Goal: Transaction & Acquisition: Purchase product/service

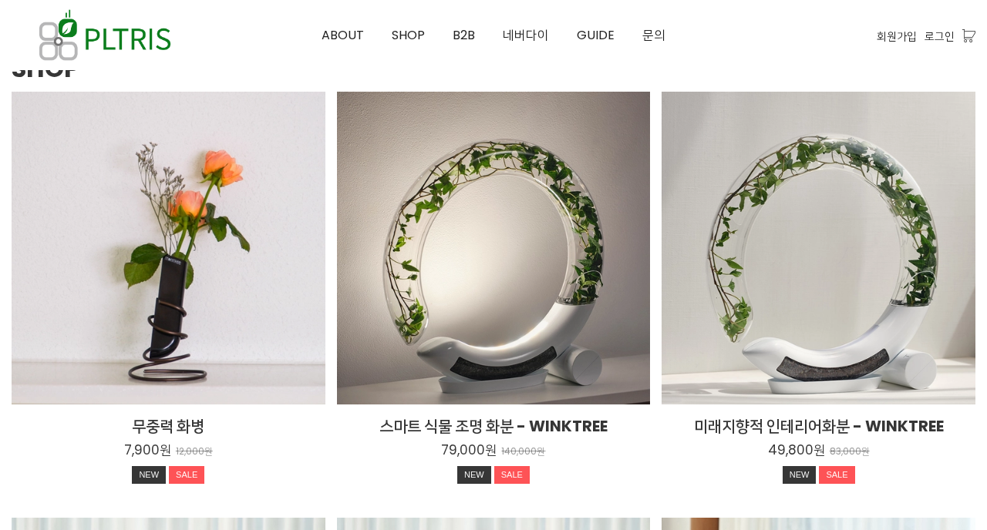
scroll to position [2028, 0]
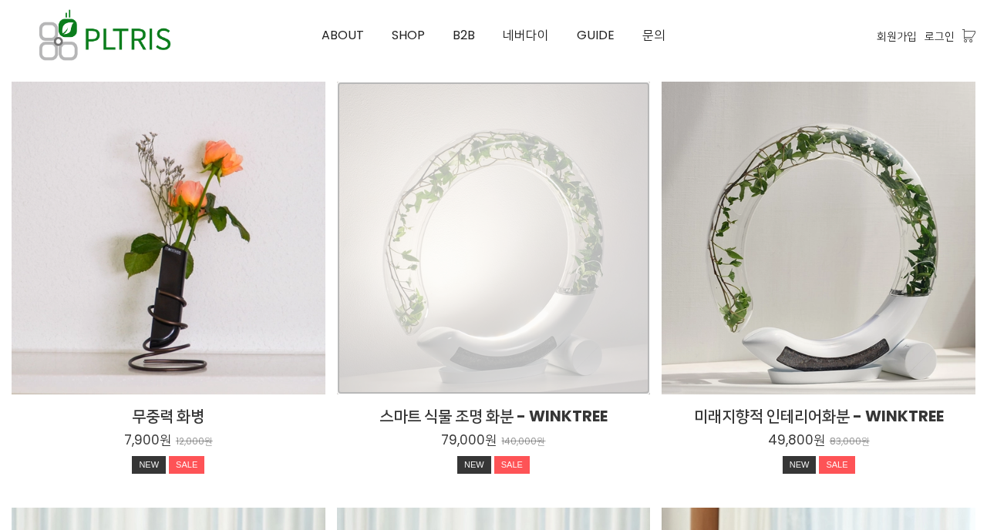
click at [486, 268] on div "스마트 식물 조명 화분 - WINKTREE 79,000원 140,000원 NEW SALE TIME SALE" at bounding box center [494, 239] width 314 height 314
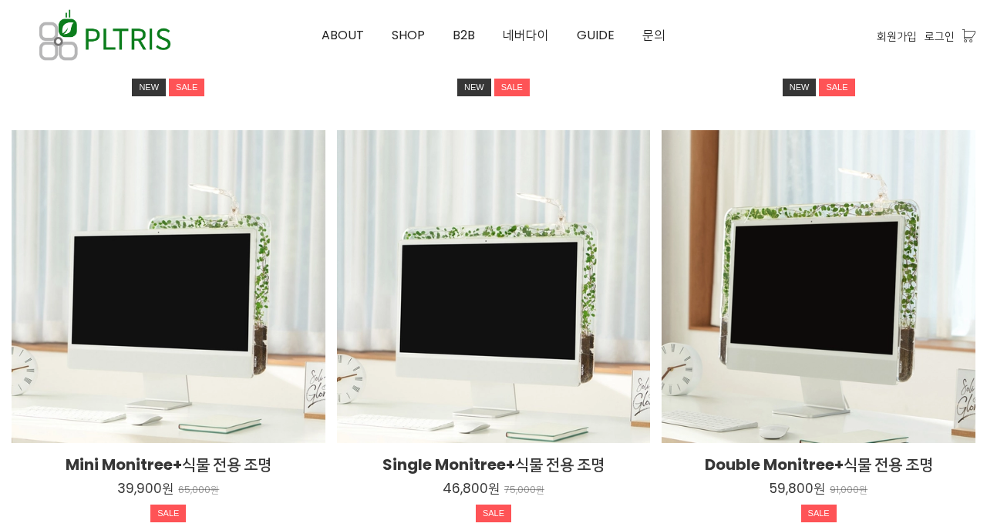
scroll to position [2416, 0]
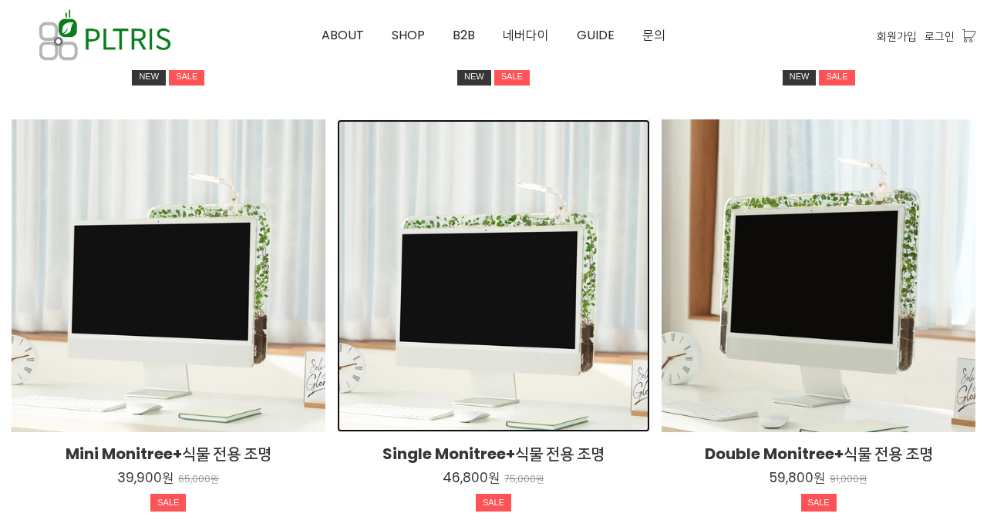
click at [560, 337] on div "Single Monitree+식물 전용 조명 46,800원 75,000원 SALE TIME SALE" at bounding box center [494, 276] width 314 height 314
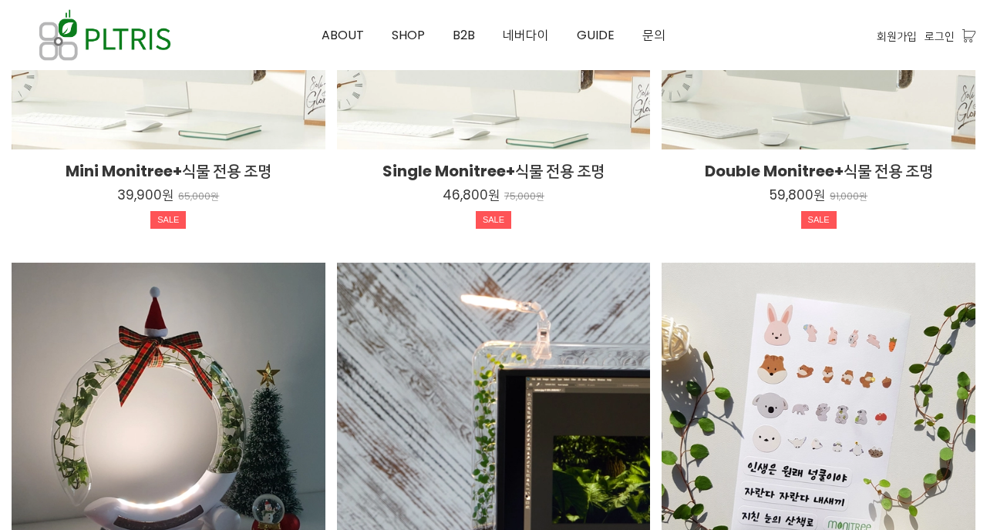
scroll to position [2879, 0]
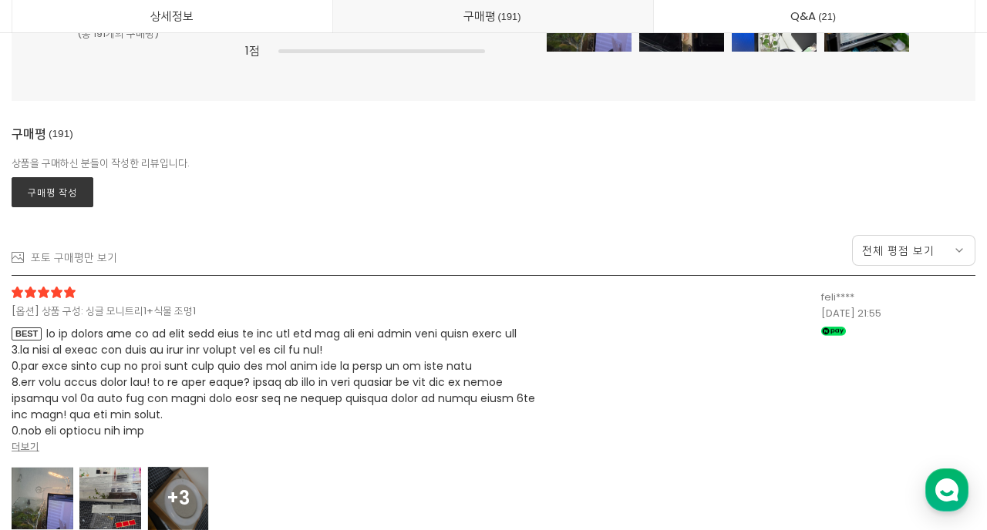
scroll to position [40578, 0]
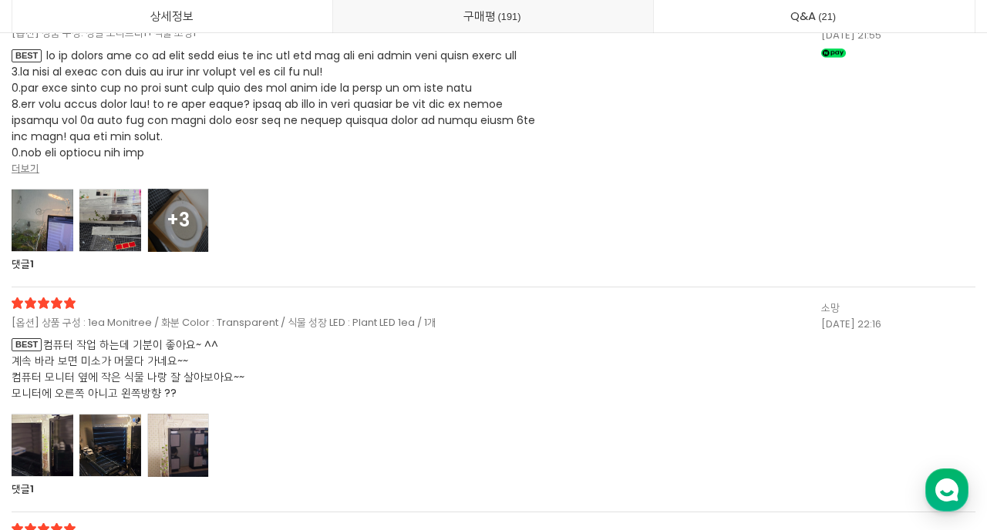
click at [27, 170] on strong "더보기" at bounding box center [26, 168] width 28 height 15
click at [27, 170] on span at bounding box center [273, 153] width 523 height 210
click at [27, 170] on strong "더보기" at bounding box center [26, 168] width 28 height 15
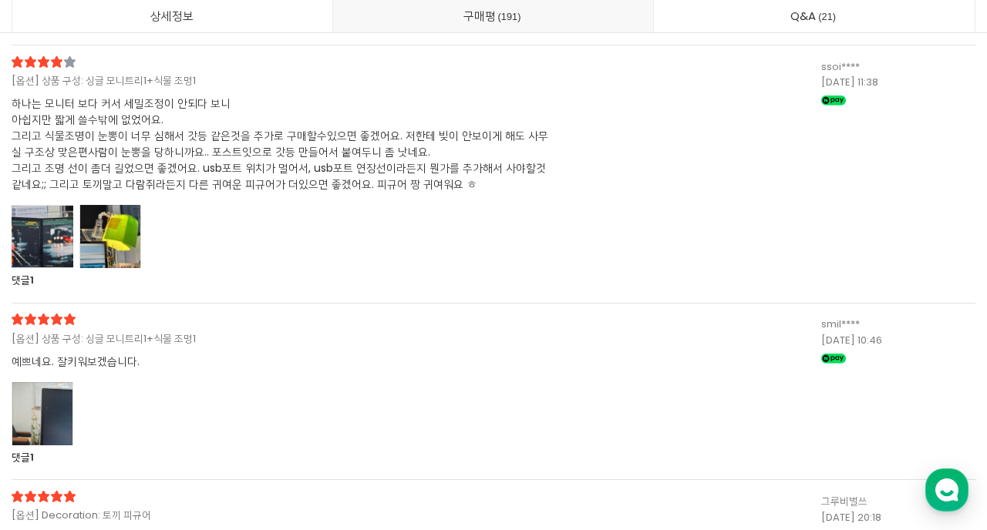
scroll to position [45019, 0]
click at [30, 268] on div at bounding box center [43, 235] width 62 height 63
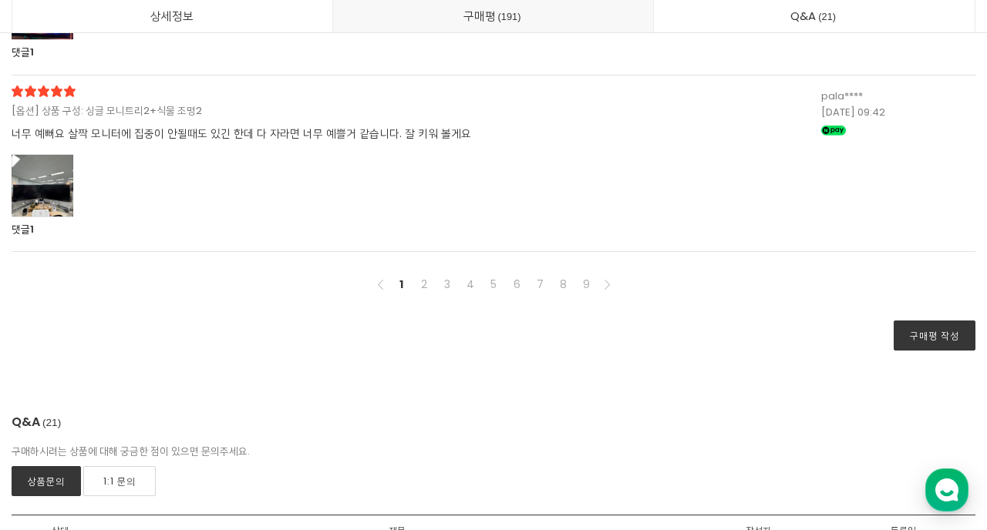
scroll to position [46975, 0]
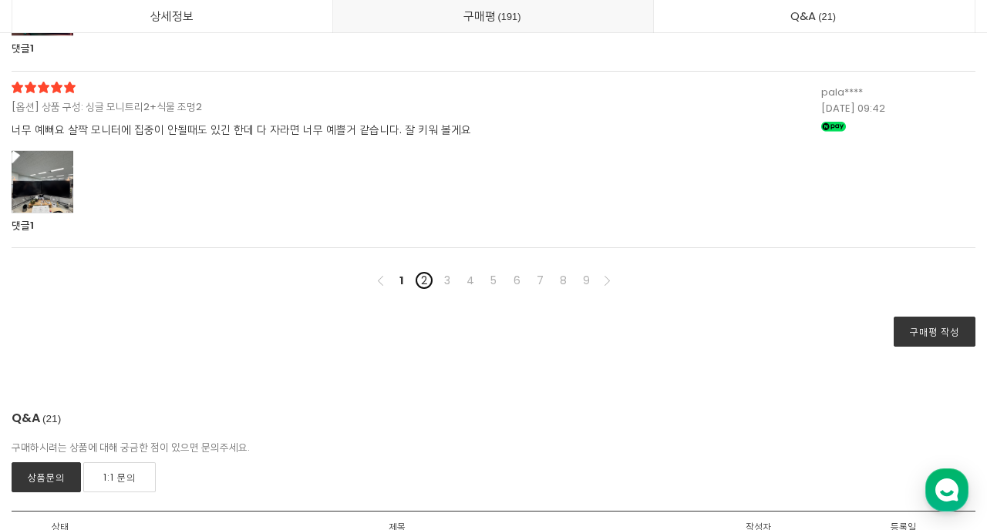
click at [426, 290] on link "2" at bounding box center [424, 280] width 19 height 19
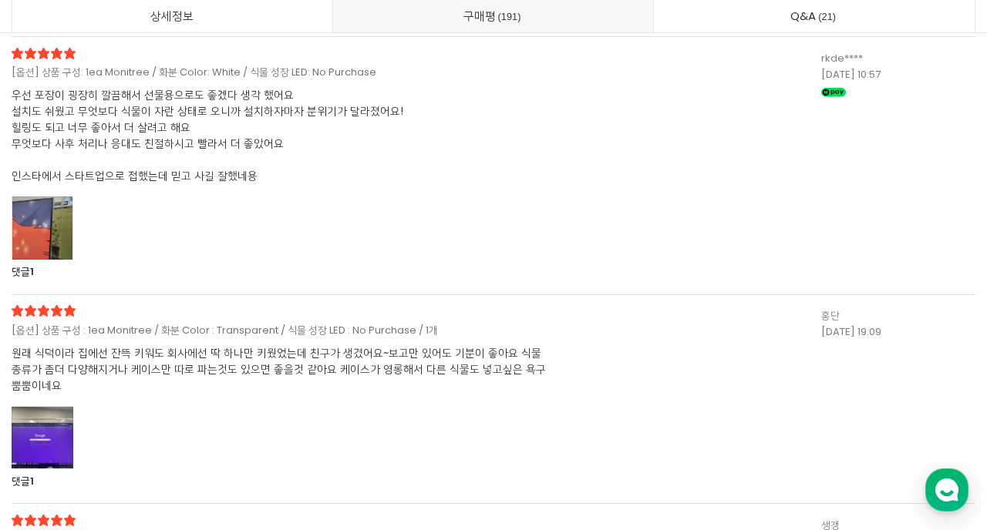
scroll to position [41155, 0]
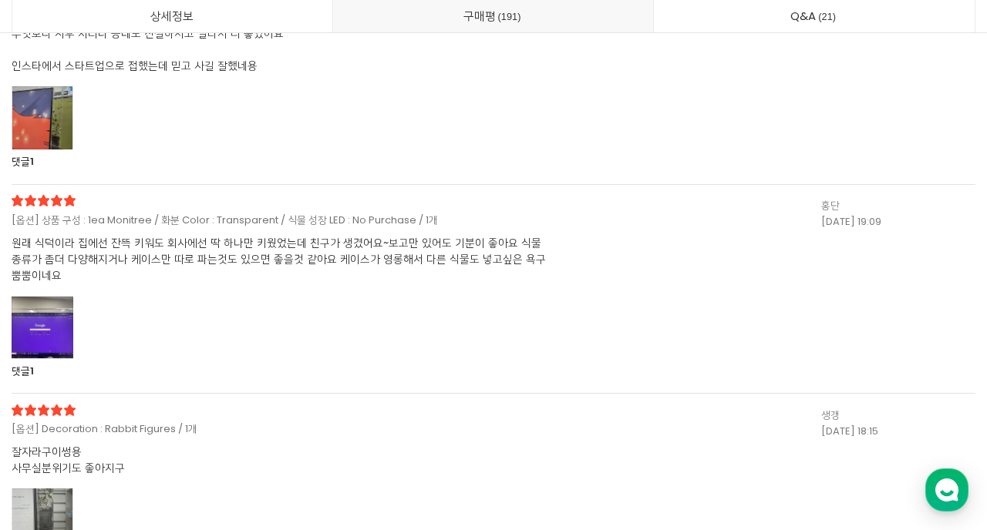
click at [51, 124] on div at bounding box center [43, 117] width 62 height 63
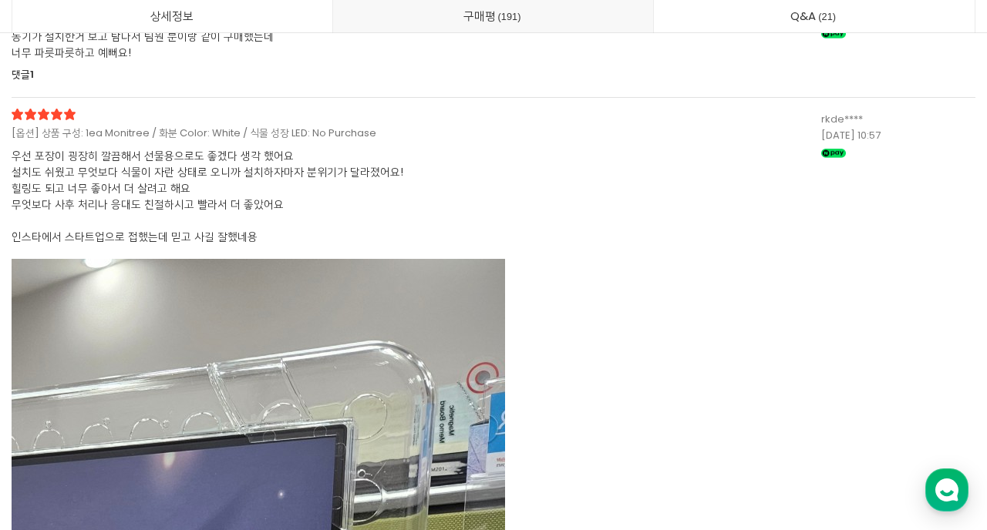
scroll to position [40452, 0]
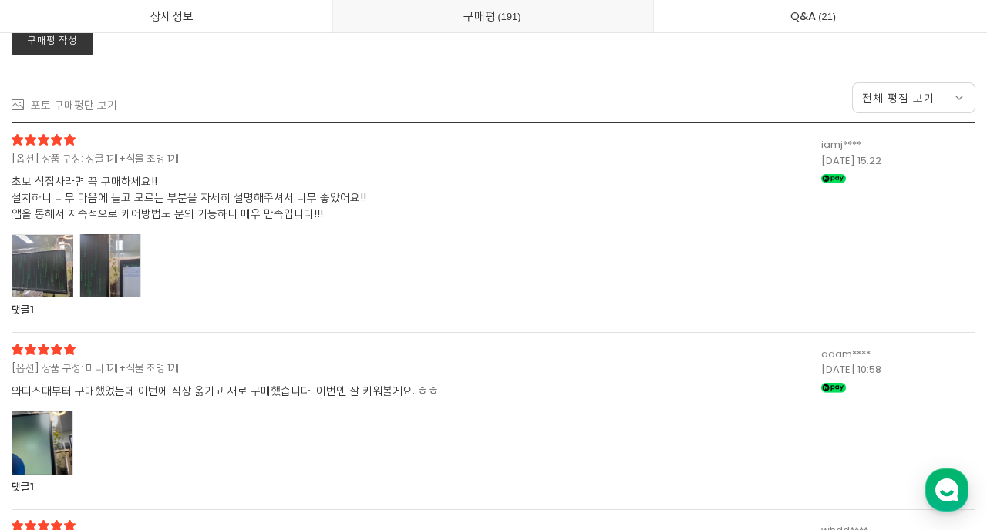
click at [49, 436] on div at bounding box center [43, 443] width 62 height 63
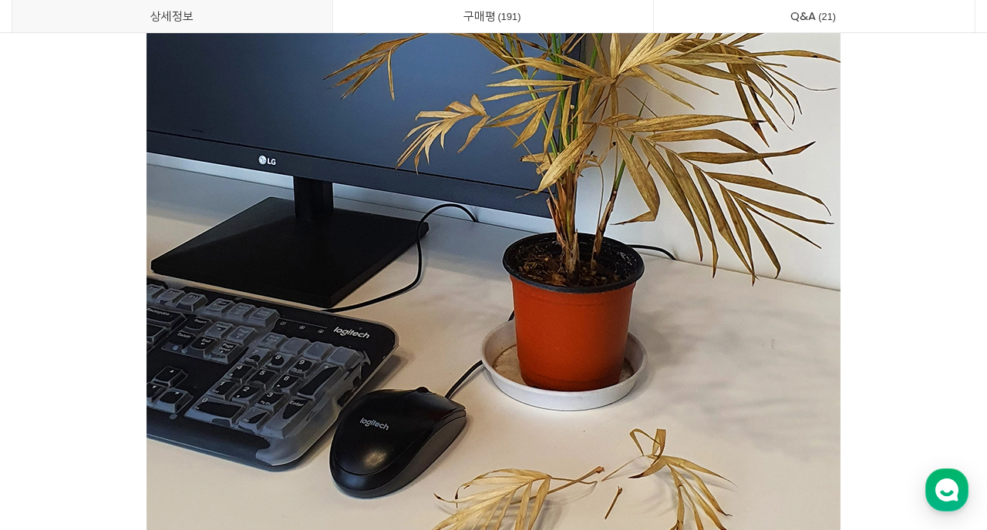
scroll to position [0, 0]
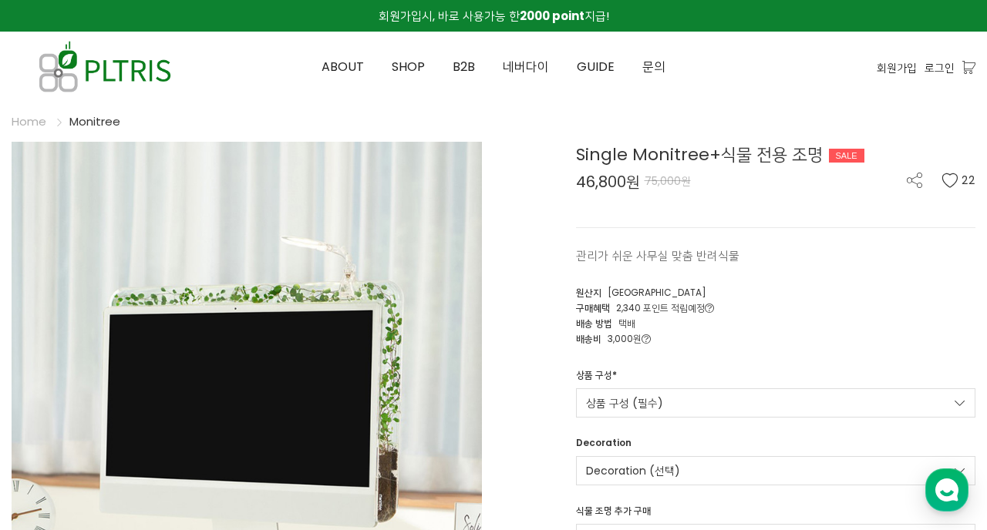
click at [863, 263] on p "관리가 쉬운 사무실 맞춤 반려식물" at bounding box center [776, 256] width 400 height 19
click at [535, 69] on span "네버다이" at bounding box center [526, 67] width 46 height 18
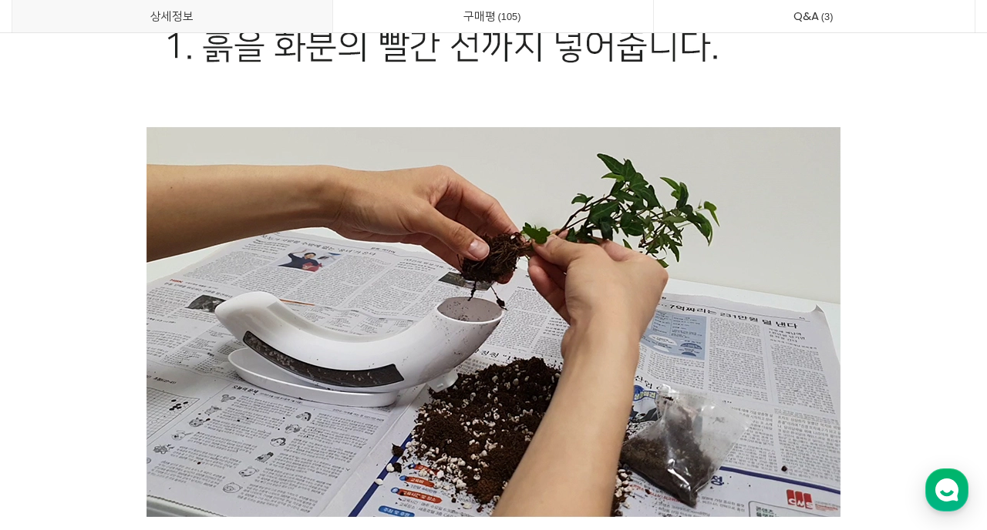
scroll to position [31868, 0]
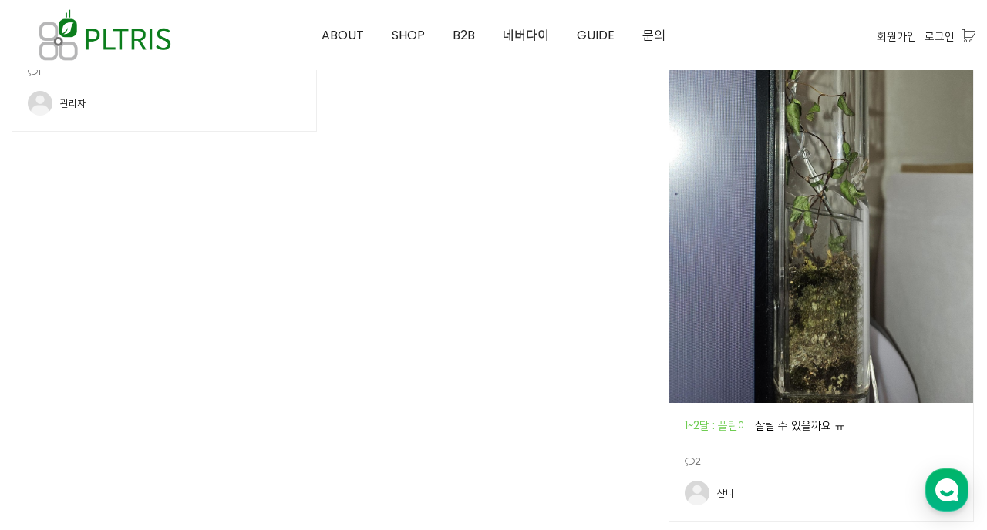
scroll to position [2867, 0]
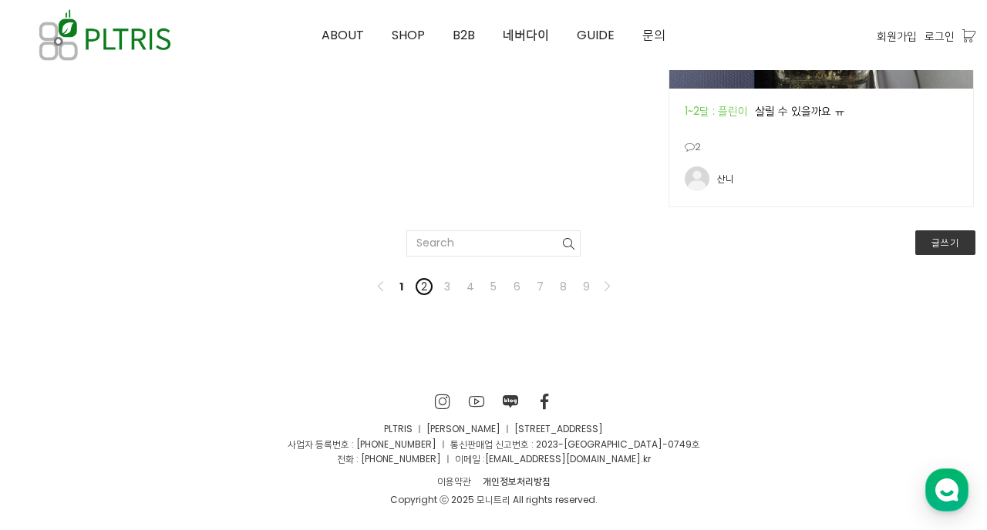
click at [427, 283] on link "2" at bounding box center [424, 287] width 19 height 19
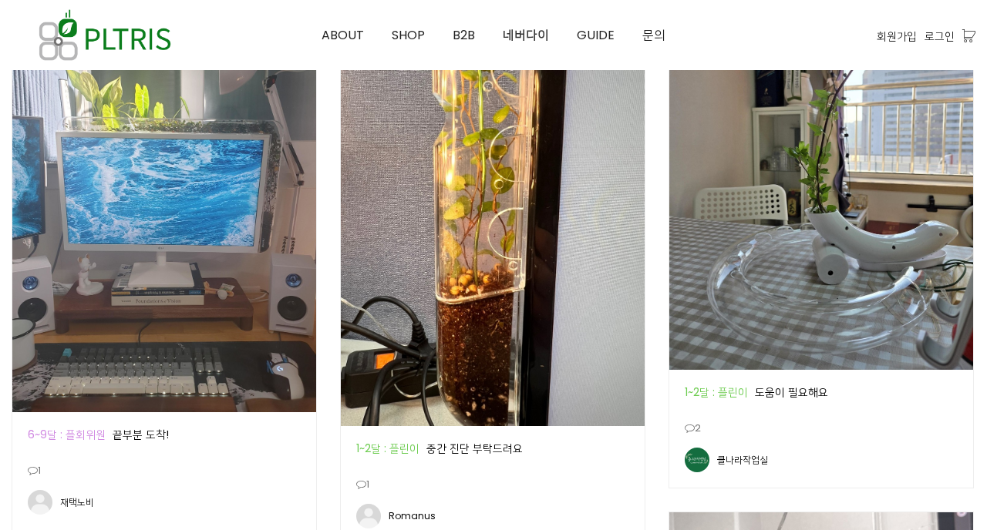
scroll to position [2312, 0]
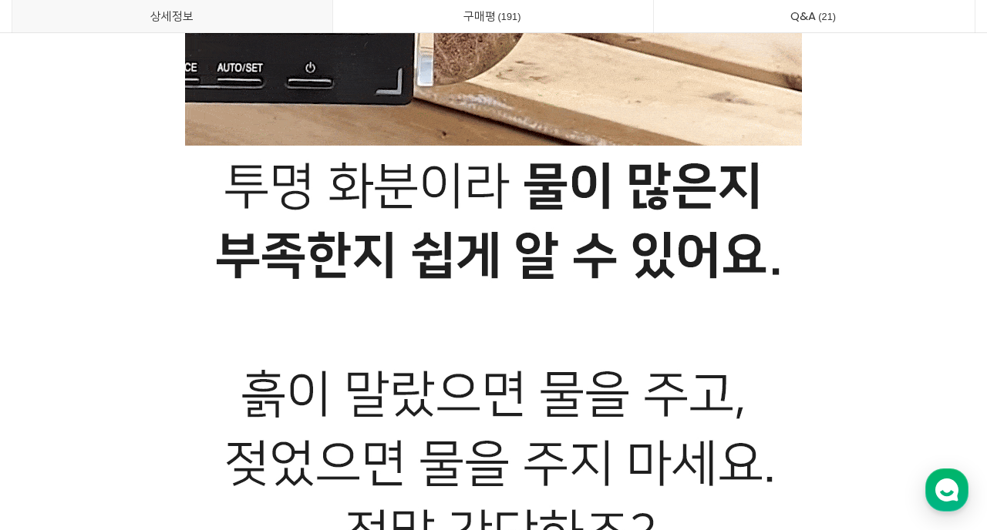
scroll to position [17291, 0]
